Goal: Navigation & Orientation: Find specific page/section

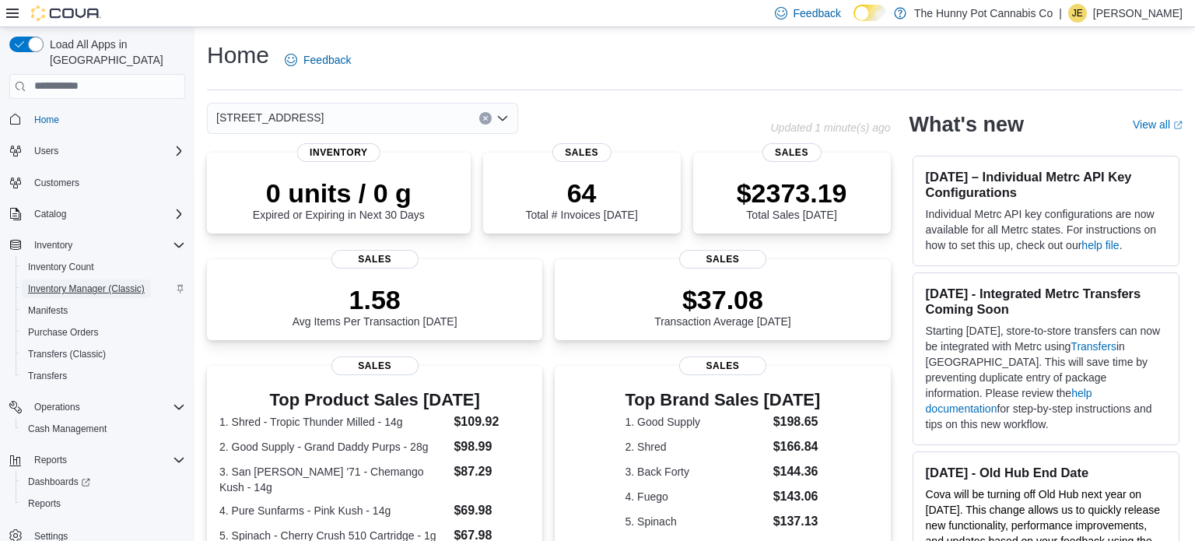
click at [99, 282] on span "Inventory Manager (Classic)" at bounding box center [86, 288] width 117 height 12
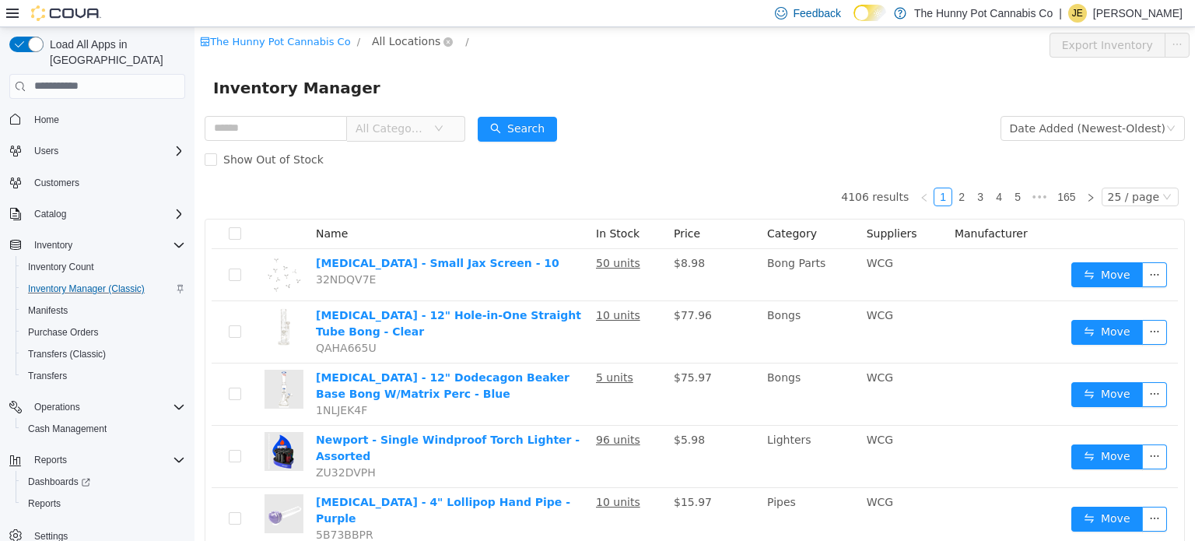
click at [380, 46] on span "All Locations" at bounding box center [406, 40] width 68 height 17
